Goal: Information Seeking & Learning: Learn about a topic

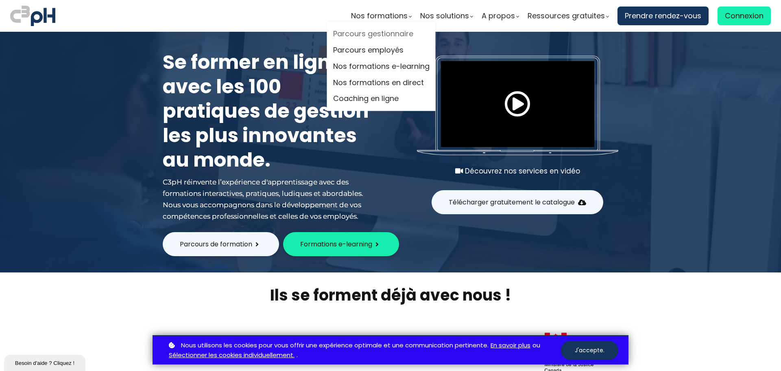
click at [381, 31] on link "Parcours gestionnaire" at bounding box center [381, 34] width 96 height 12
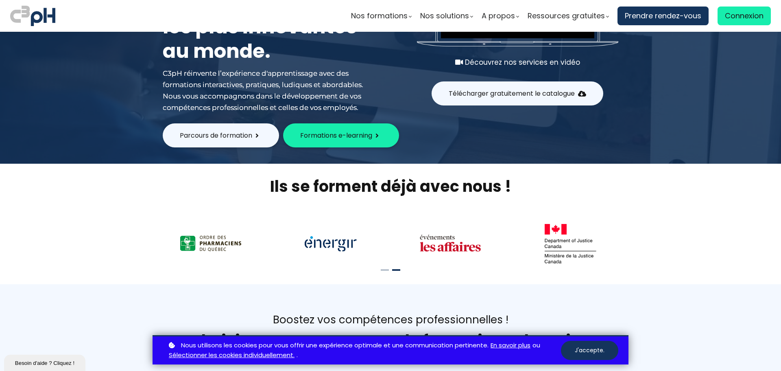
scroll to position [163, 0]
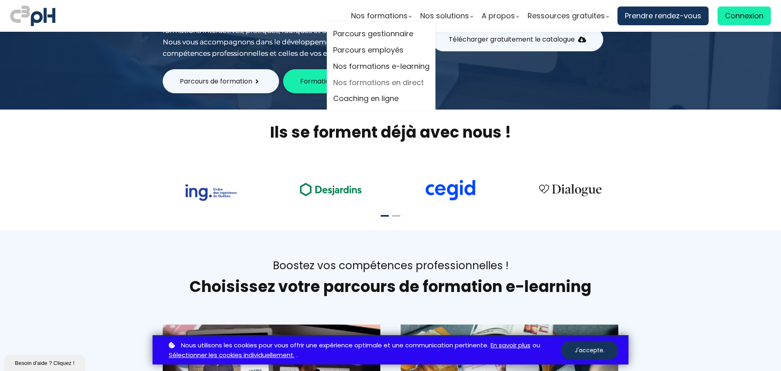
click at [393, 81] on link "Nos formations en direct" at bounding box center [381, 82] width 96 height 12
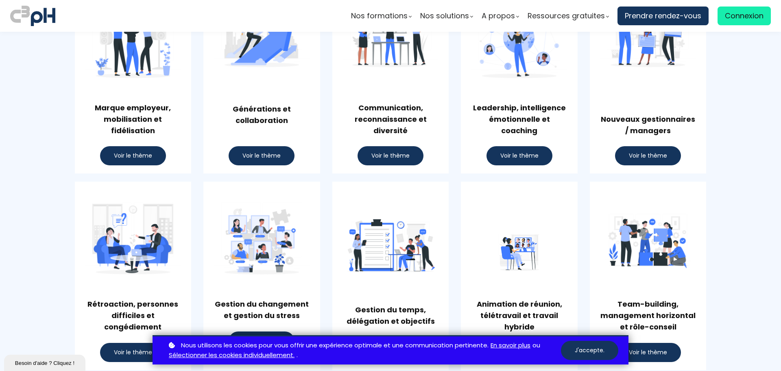
scroll to position [524, 0]
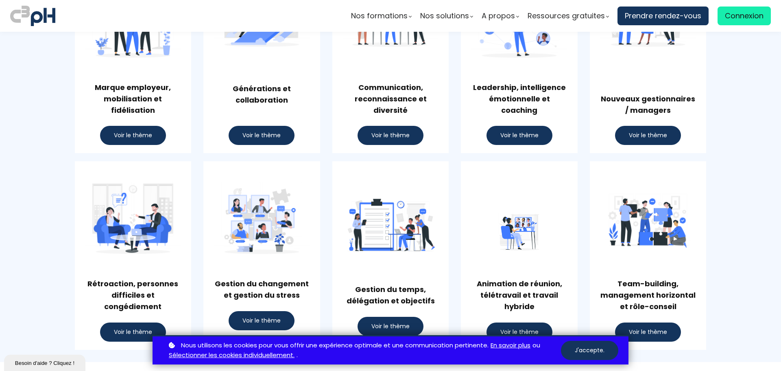
click at [645, 136] on span "Voir le thème" at bounding box center [648, 135] width 38 height 9
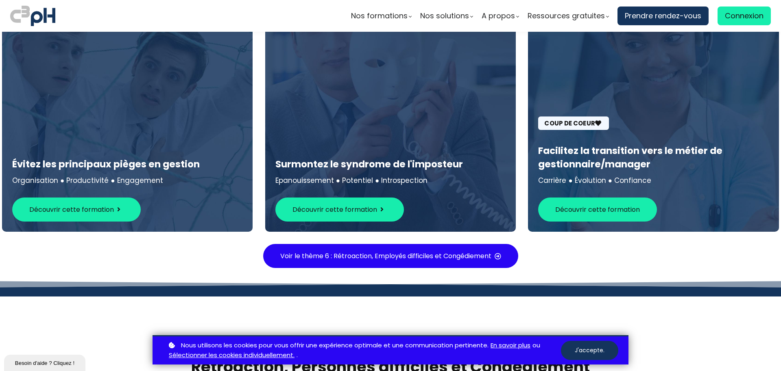
scroll to position [2566, 0]
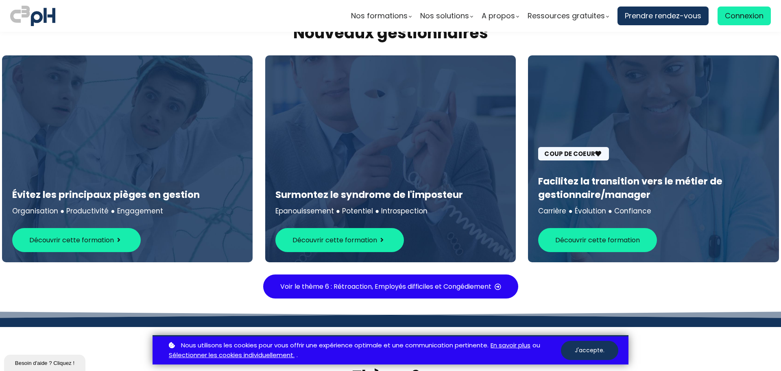
click at [433, 281] on span "Voir le thème 6 : Rétroaction, Employés difficiles et Congédiement" at bounding box center [385, 286] width 211 height 10
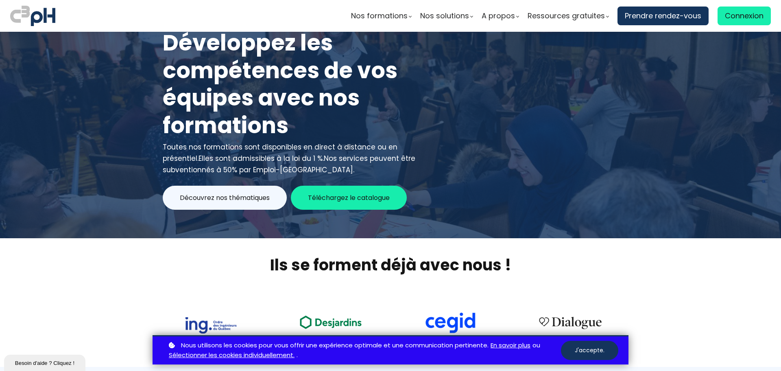
scroll to position [0, 0]
